Goal: Task Accomplishment & Management: Manage account settings

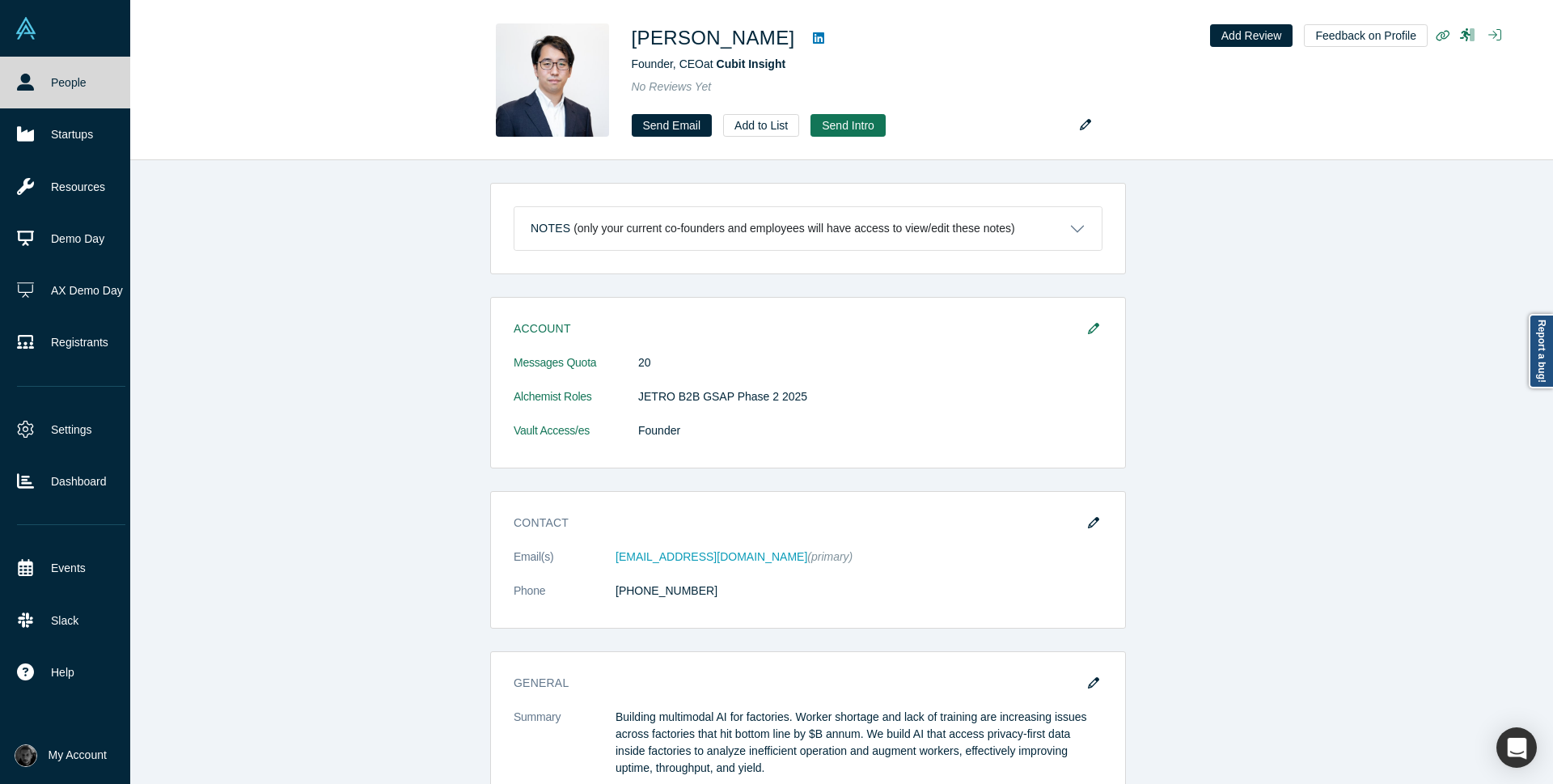
scroll to position [762, 0]
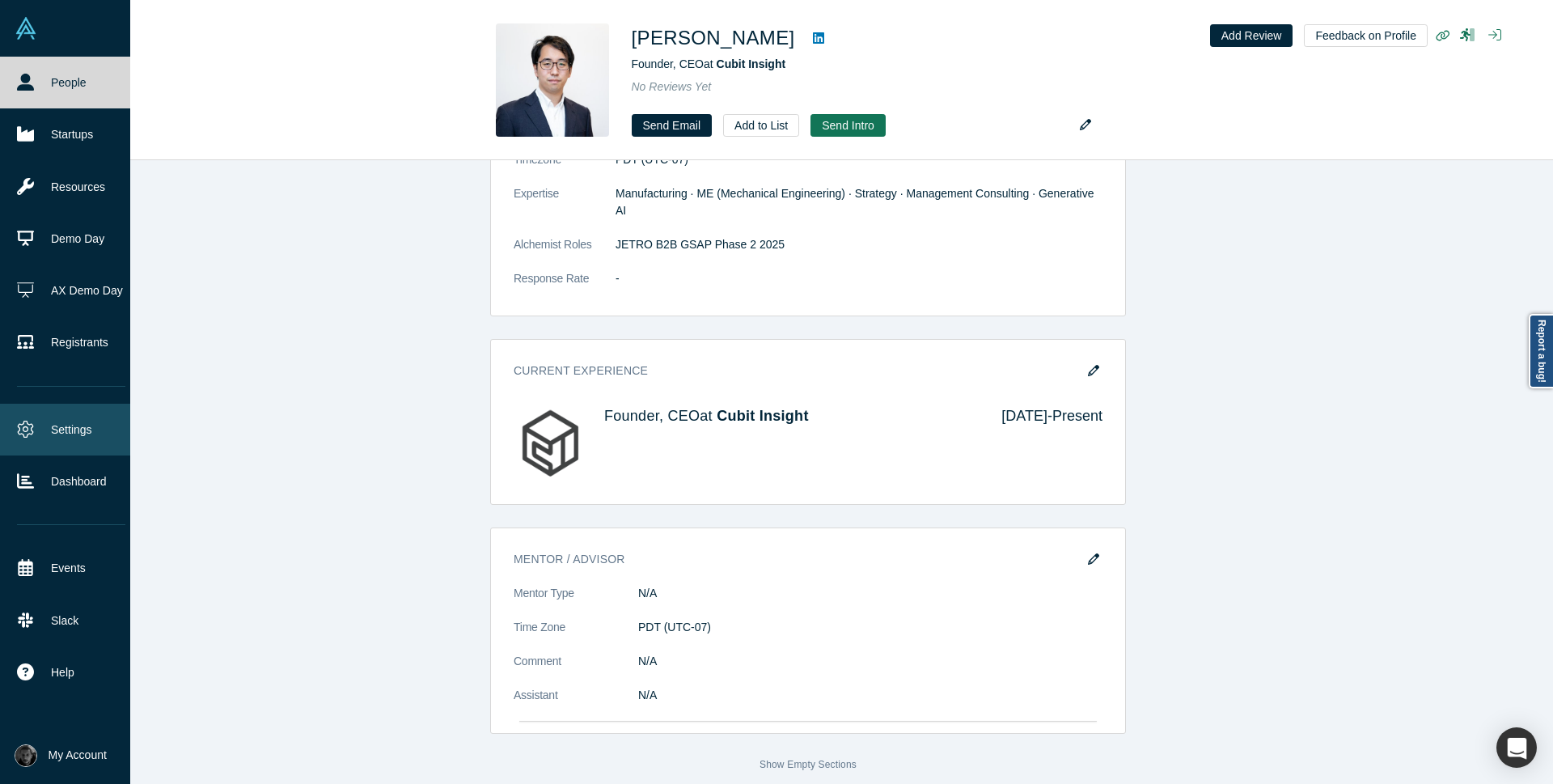
click at [62, 429] on link "Settings" at bounding box center [71, 429] width 142 height 52
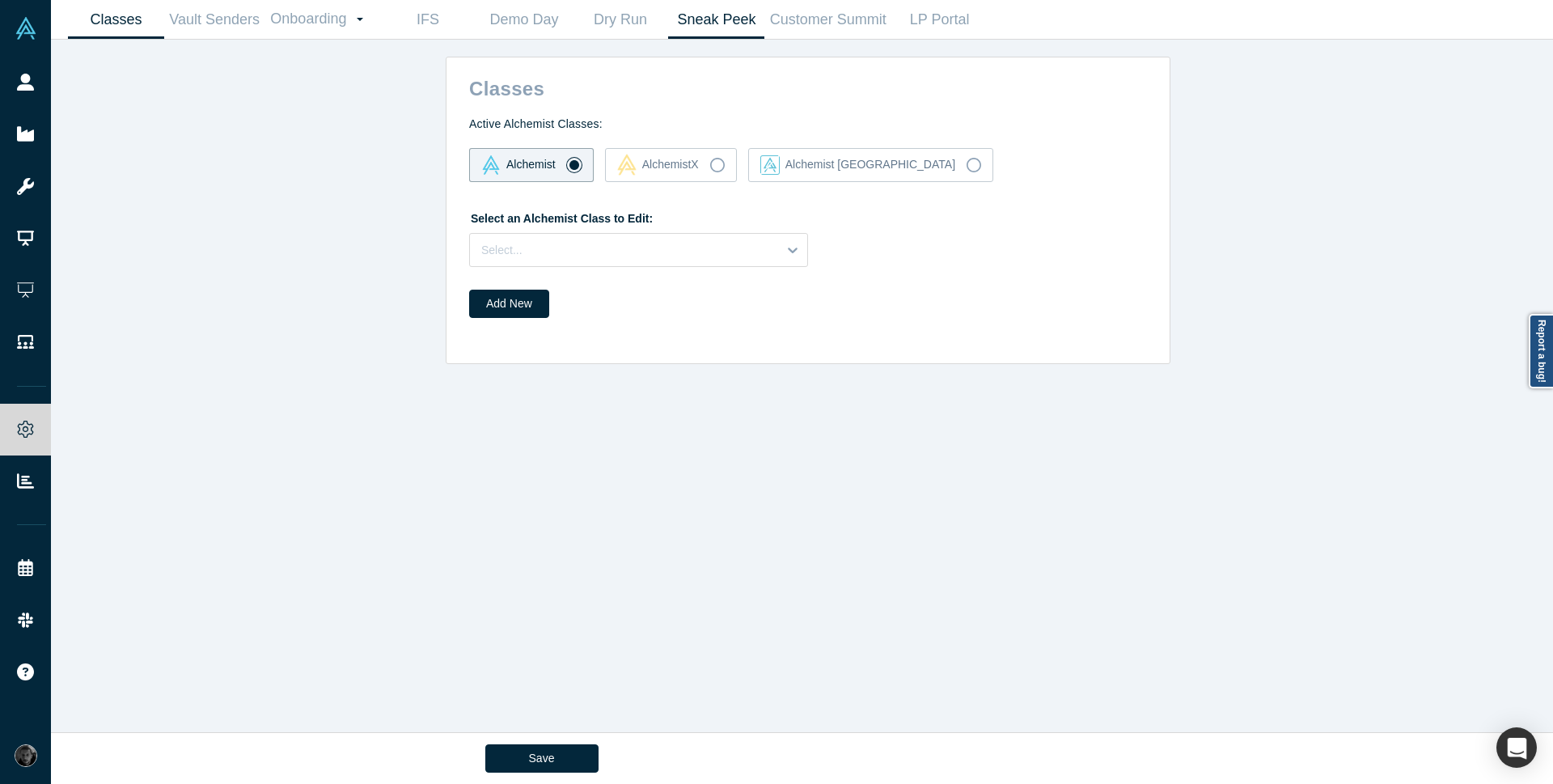
click at [728, 29] on link "Sneak Peek" at bounding box center [716, 19] width 96 height 38
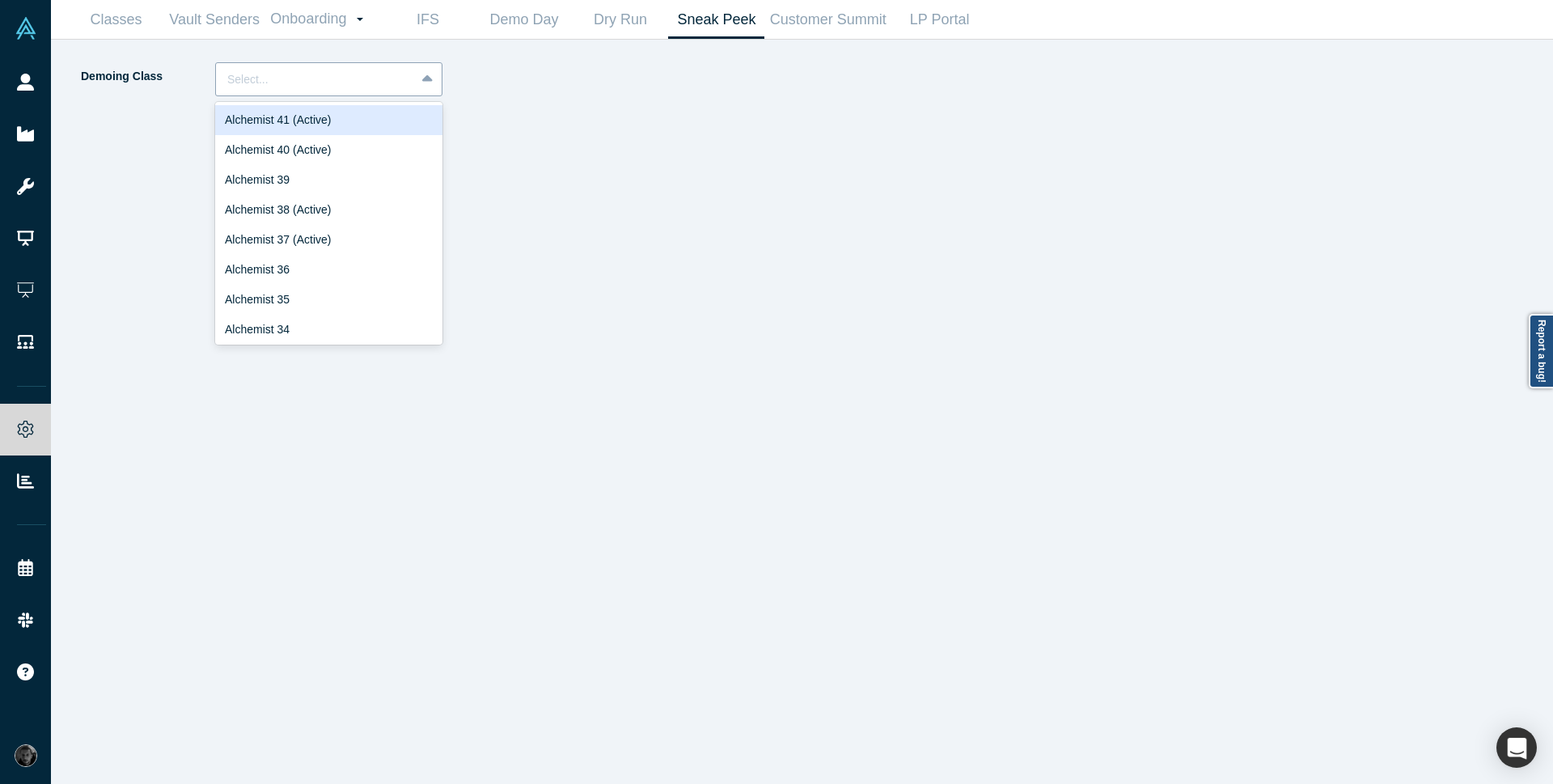
click at [321, 83] on div at bounding box center [316, 79] width 176 height 20
click at [301, 145] on div "Alchemist 40 (Active)" at bounding box center [329, 150] width 228 height 30
